Goal: Task Accomplishment & Management: Manage account settings

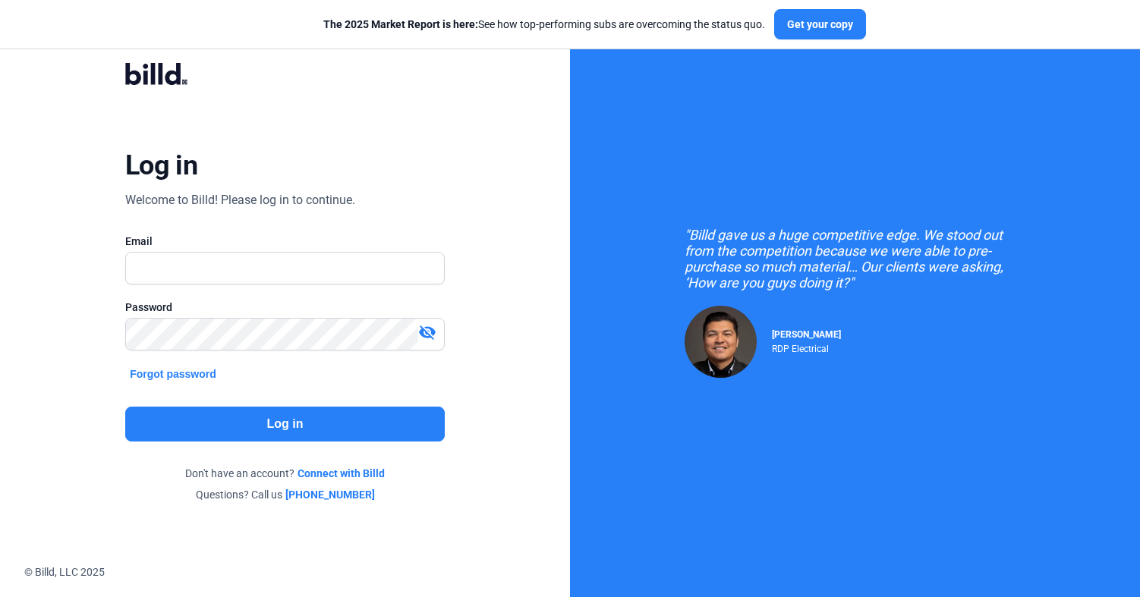
click at [311, 219] on div "Log in Welcome to Billd! Please log in to continue. Email Password visibility_o…" at bounding box center [285, 282] width 411 height 485
click at [315, 262] on input "text" at bounding box center [276, 268] width 301 height 31
type input "[PERSON_NAME][EMAIL_ADDRESS][DOMAIN_NAME]"
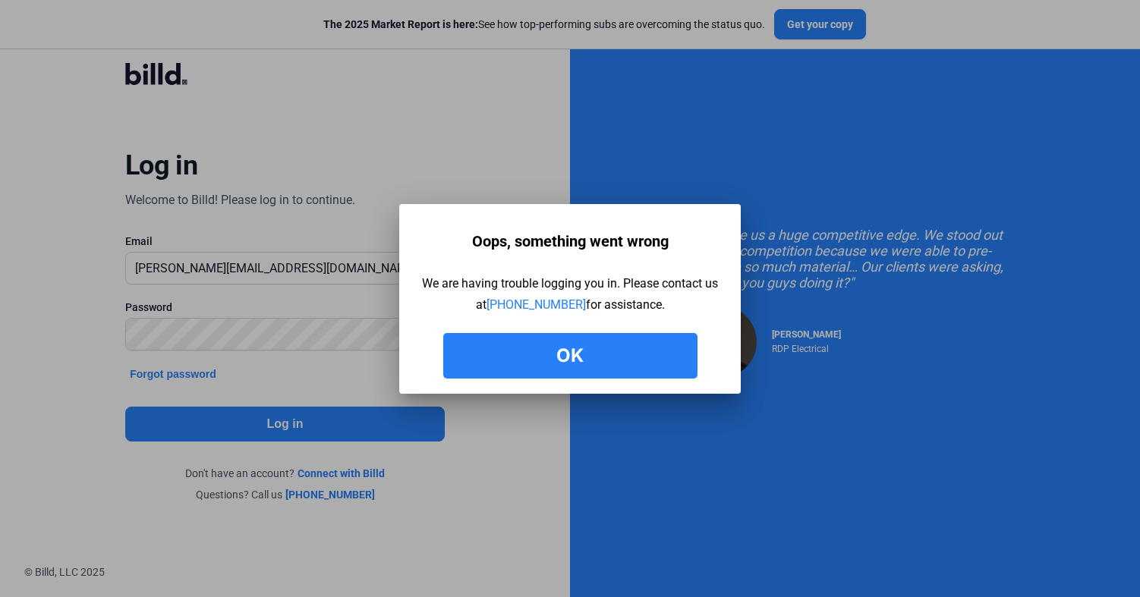
click at [572, 355] on button "Ok" at bounding box center [570, 356] width 254 height 46
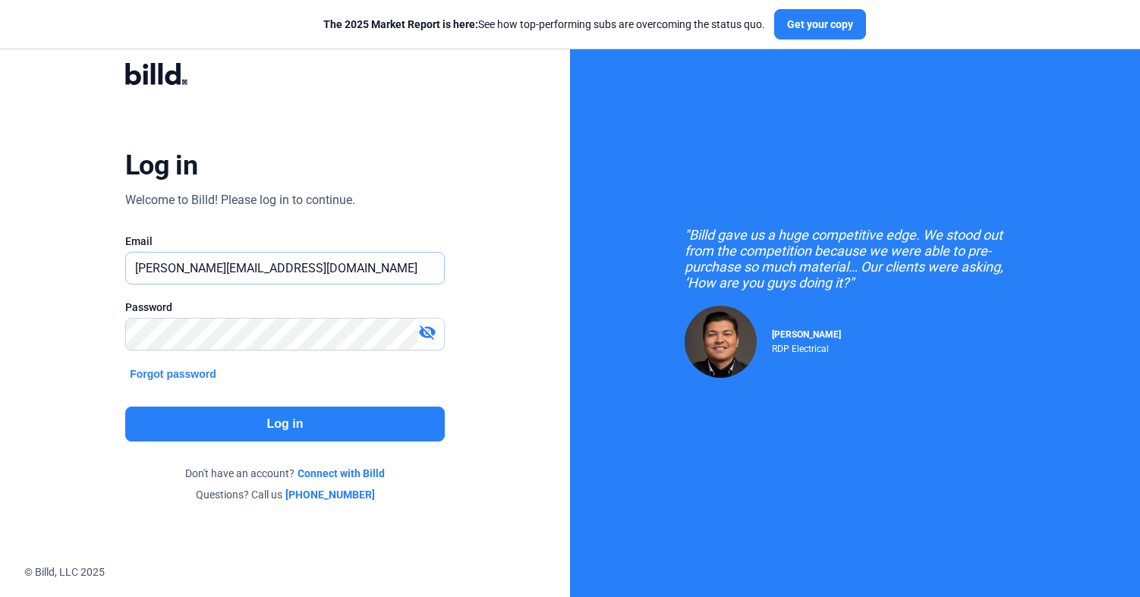
click at [261, 263] on input "[PERSON_NAME][EMAIL_ADDRESS][DOMAIN_NAME]" at bounding box center [276, 268] width 301 height 31
click at [261, 263] on input "[PERSON_NAME][EMAIL_ADDRESS][DOMAIN_NAME]" at bounding box center [285, 268] width 318 height 31
type input "[PERSON_NAME][EMAIL_ADDRESS][PERSON_NAME][DOMAIN_NAME]"
